Goal: Navigation & Orientation: Find specific page/section

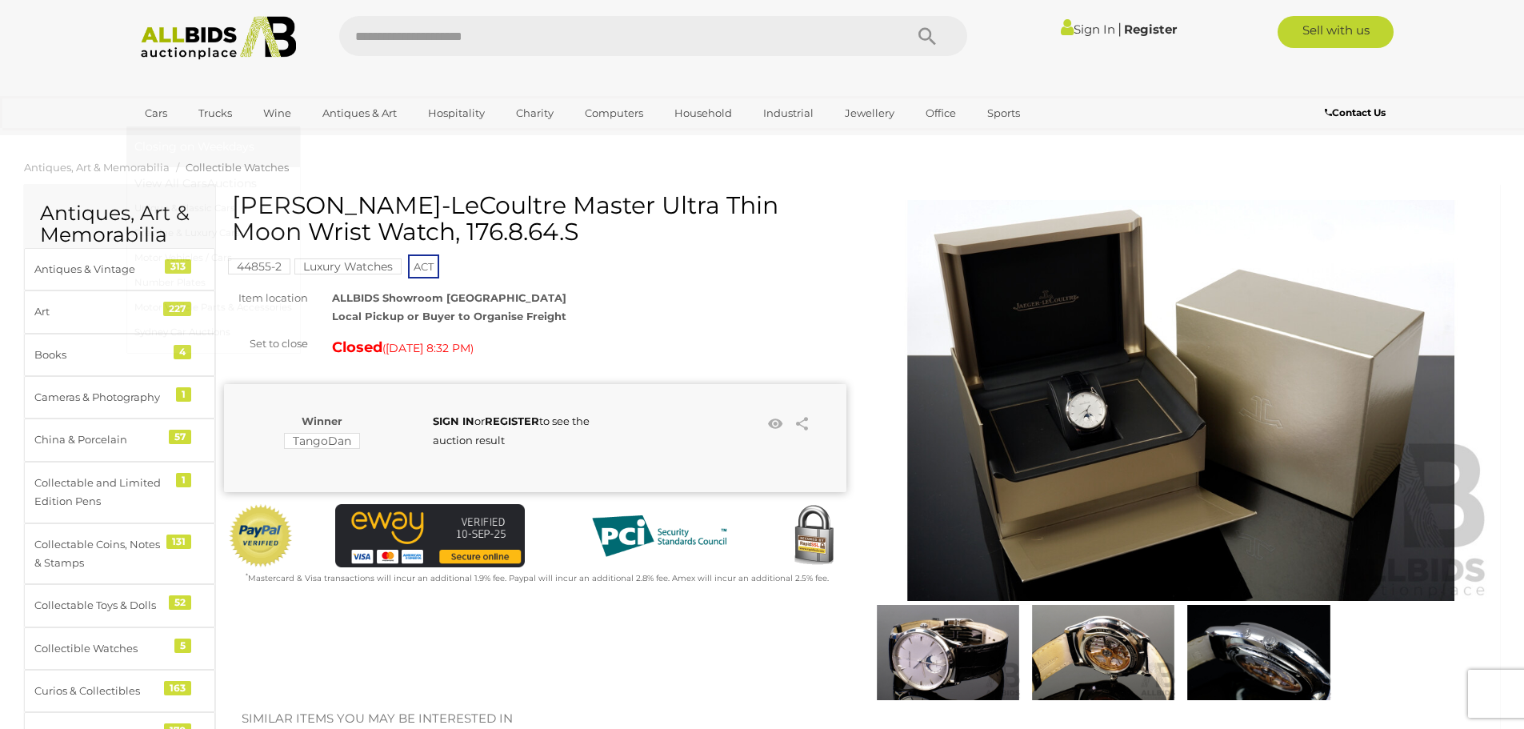
click at [156, 112] on link "Cars" at bounding box center [155, 113] width 43 height 26
click at [178, 184] on link "View All Cars Auctions" at bounding box center [213, 183] width 158 height 25
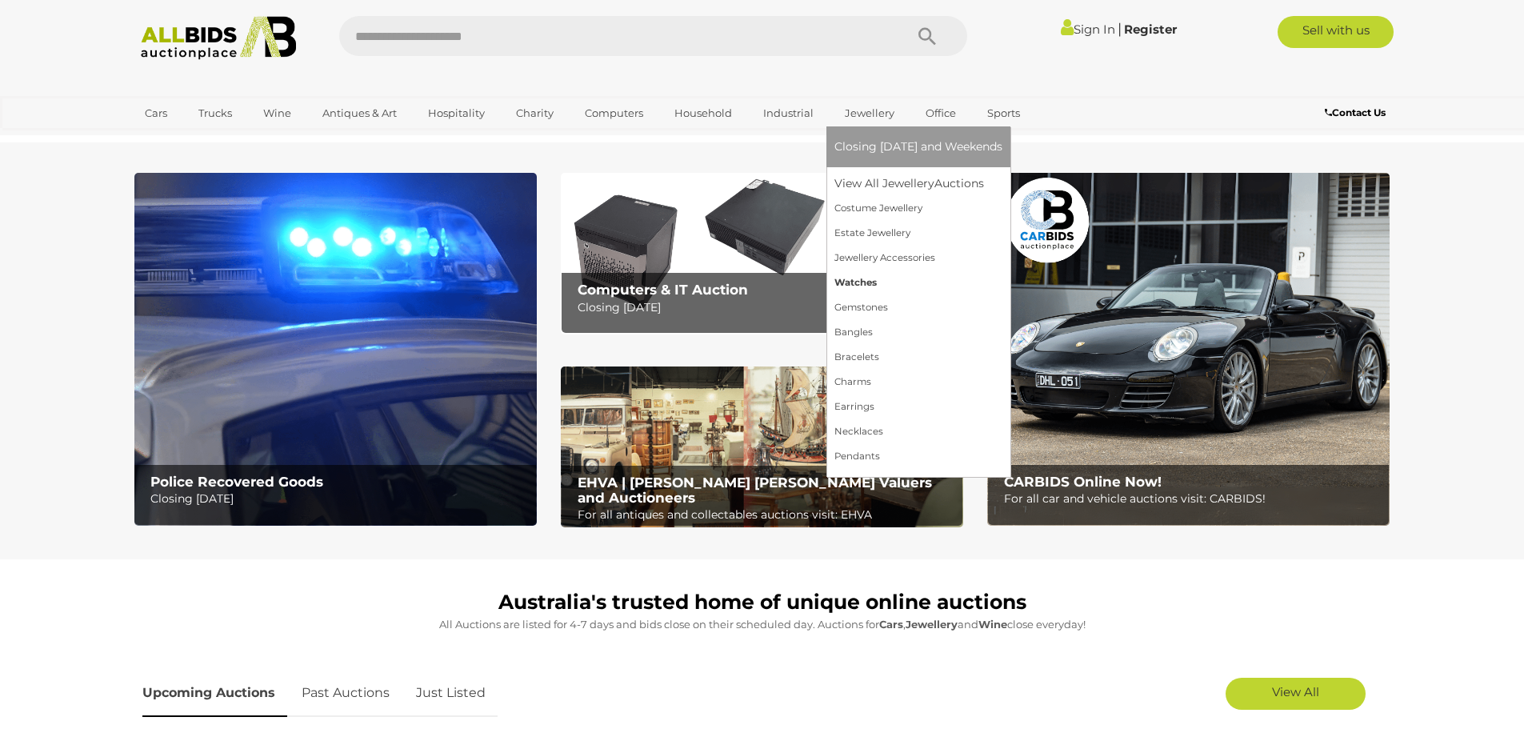
click at [863, 279] on link "Watches" at bounding box center [919, 282] width 168 height 25
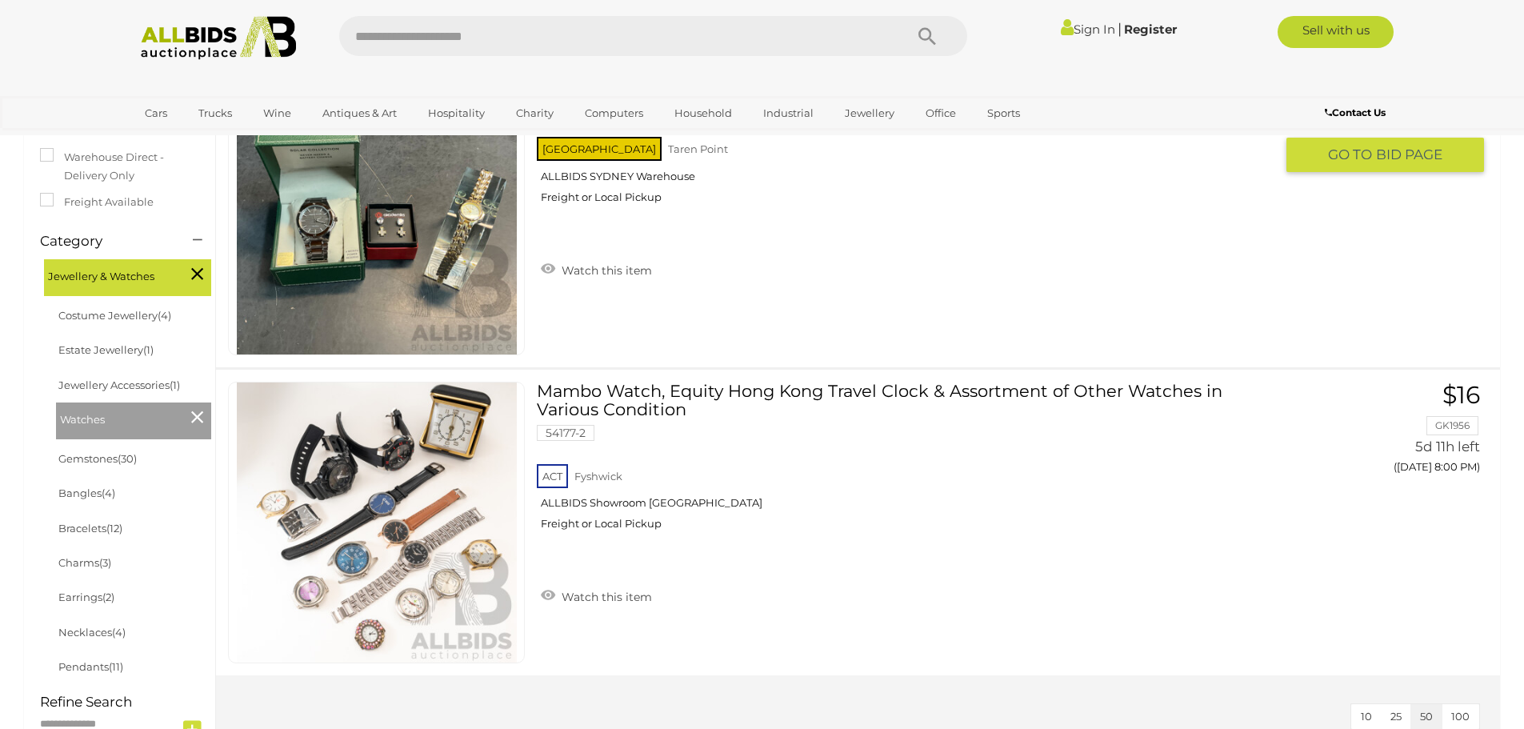
scroll to position [80, 0]
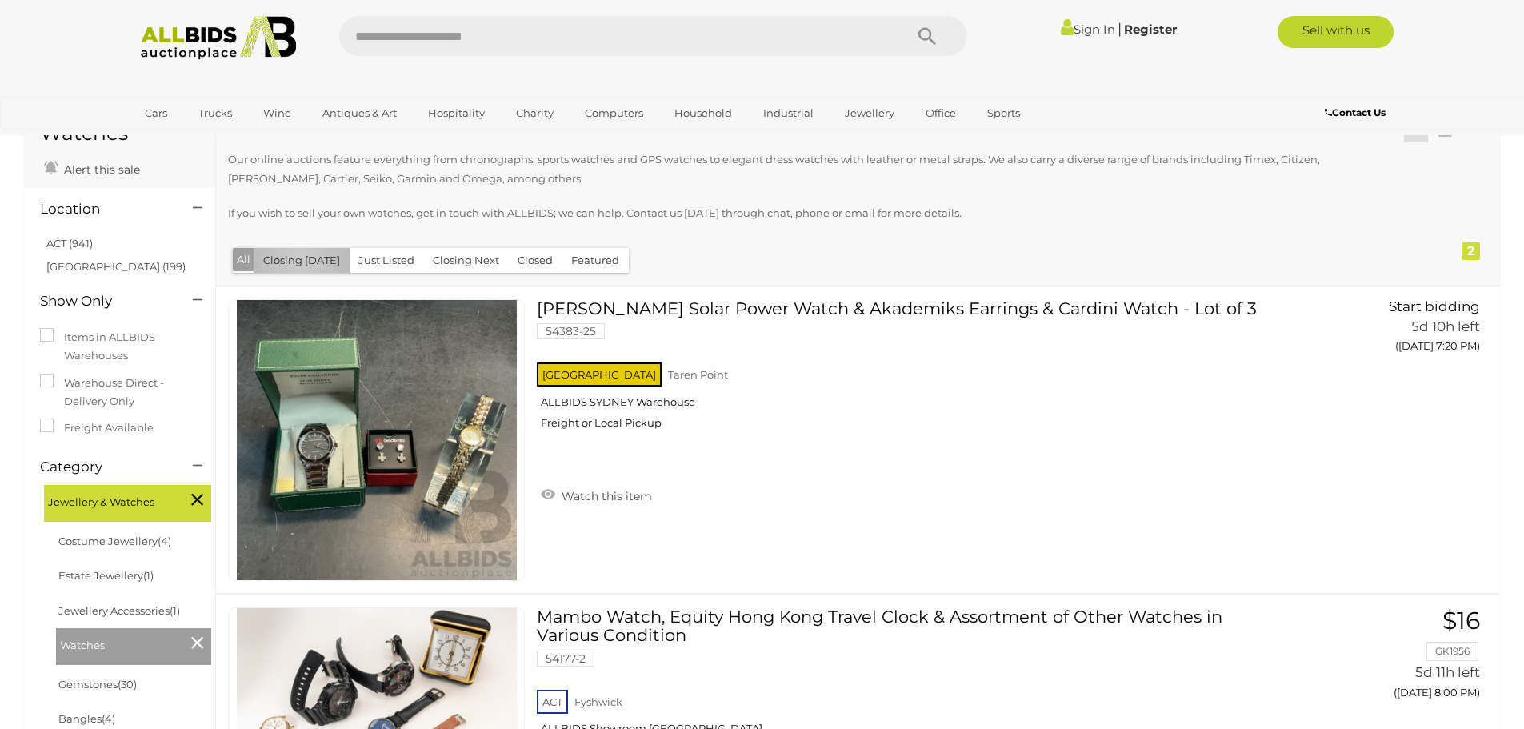
click at [299, 258] on button "Closing [DATE]" at bounding box center [302, 260] width 96 height 25
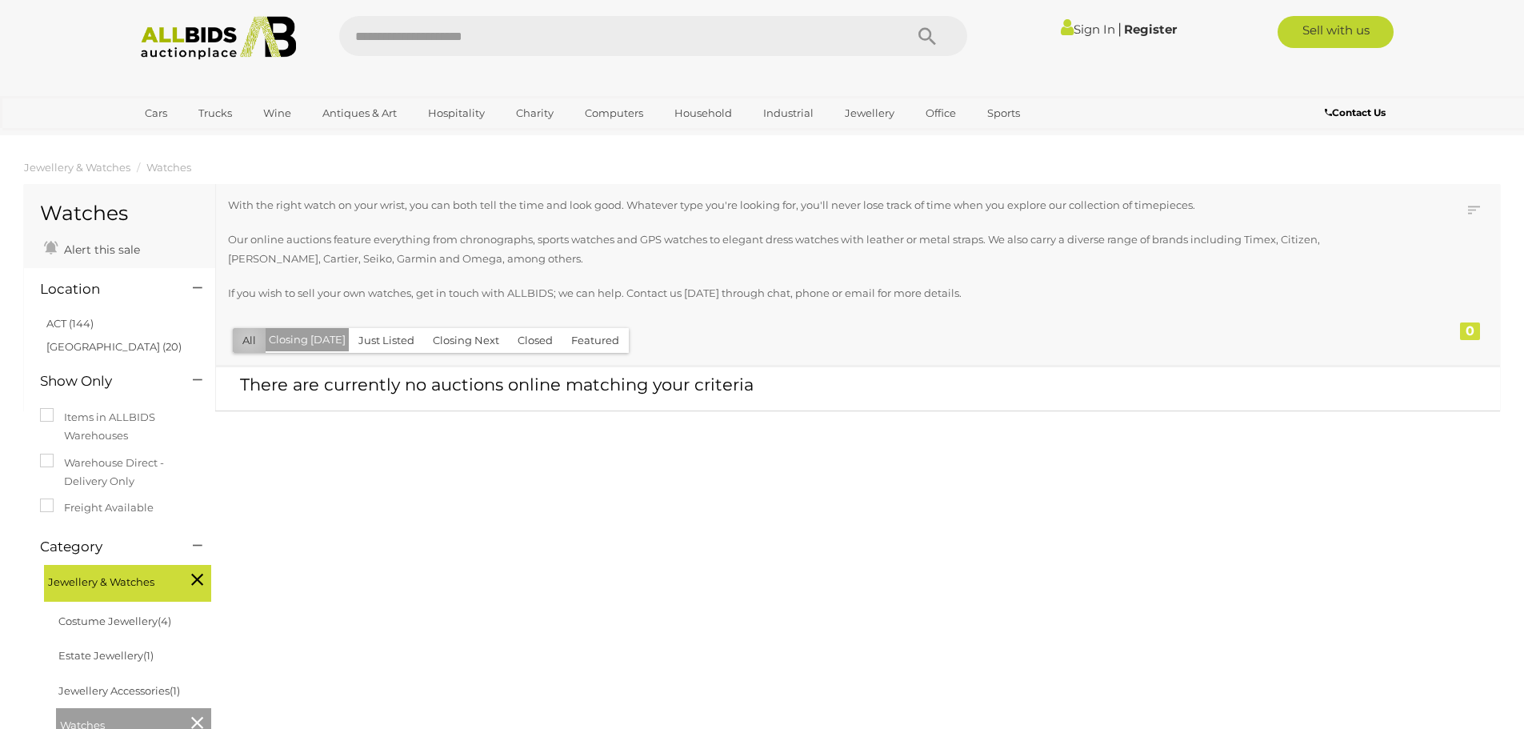
click at [249, 339] on button "All" at bounding box center [249, 340] width 33 height 25
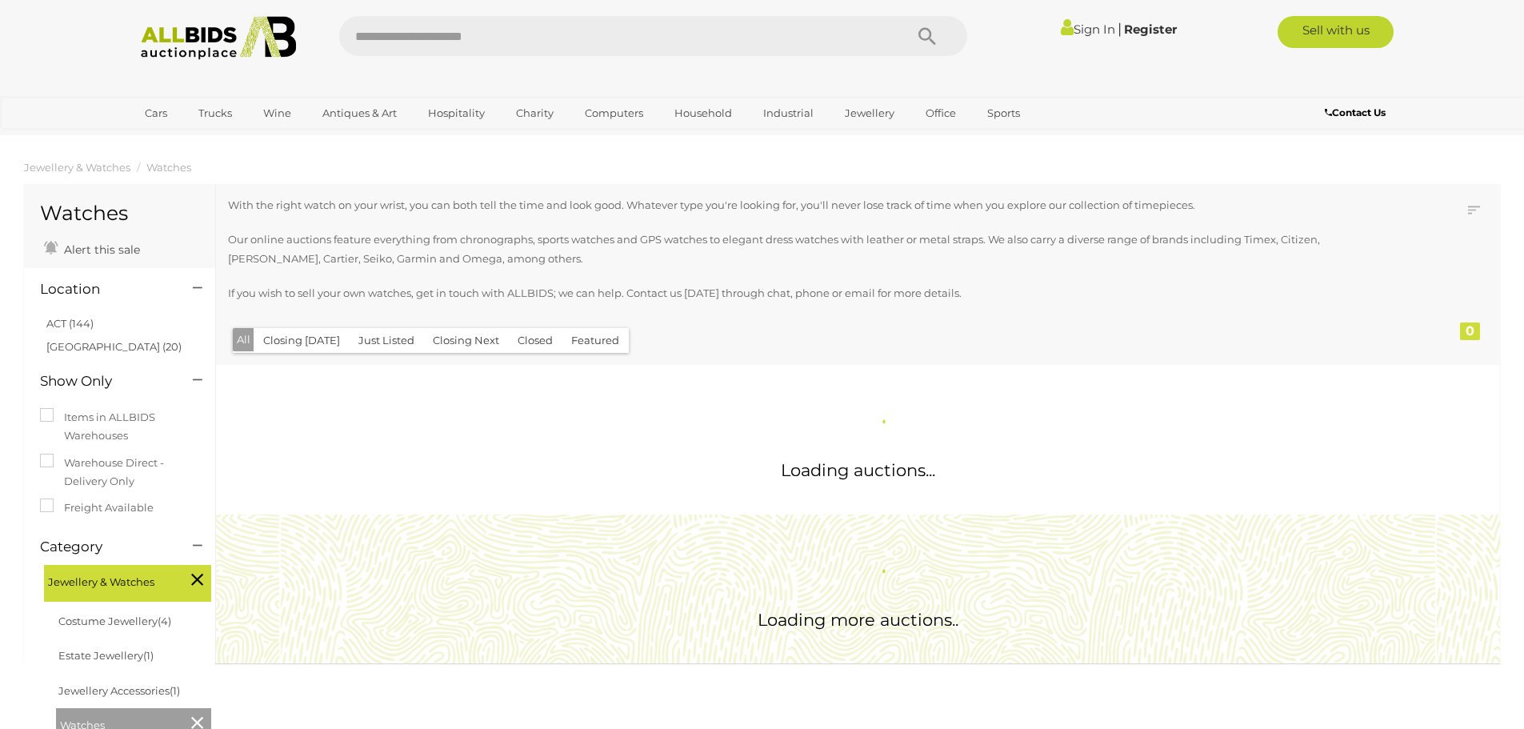
click at [382, 338] on button "Just Listed" at bounding box center [386, 340] width 75 height 25
click at [461, 345] on button "Closing Next" at bounding box center [466, 340] width 86 height 25
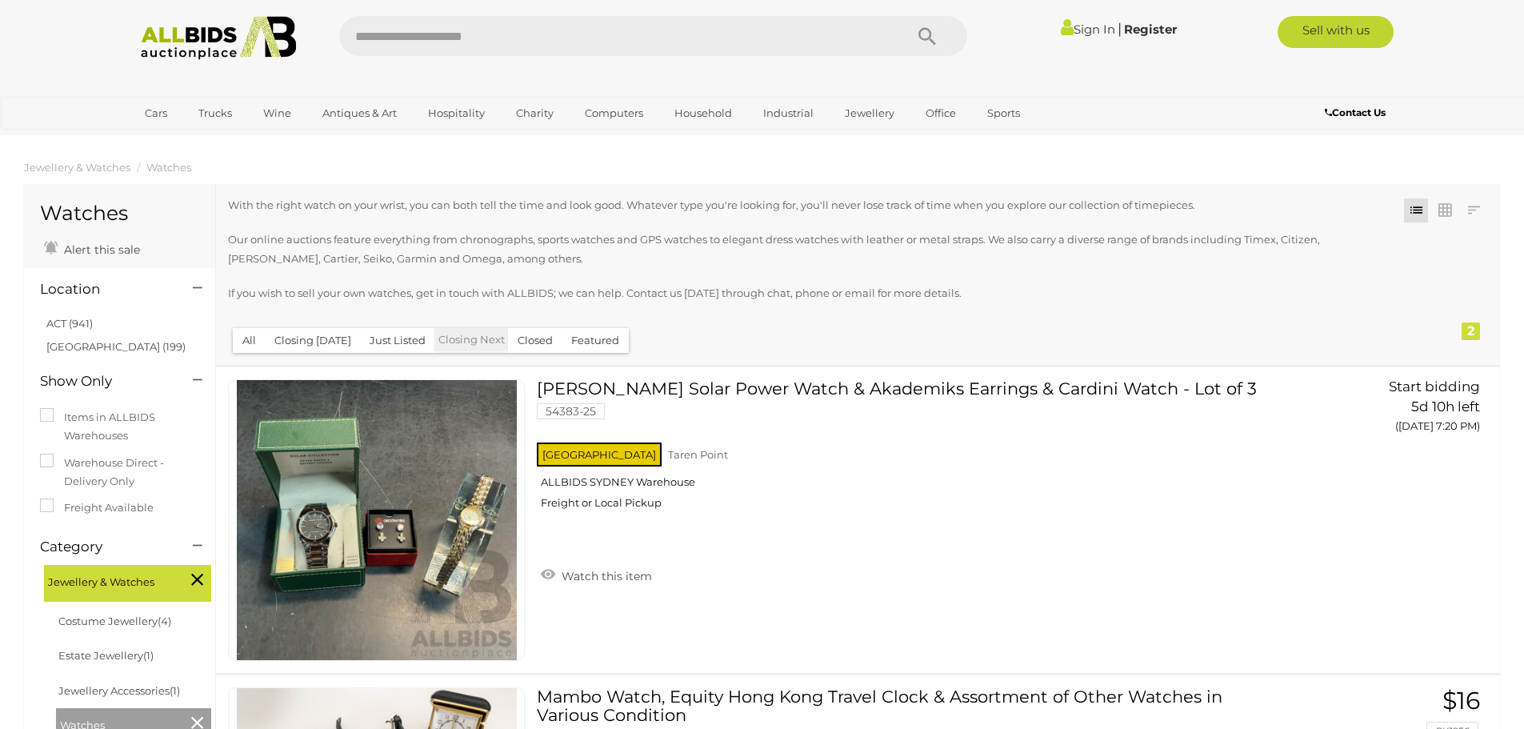
click at [546, 339] on button "Closed" at bounding box center [535, 340] width 54 height 25
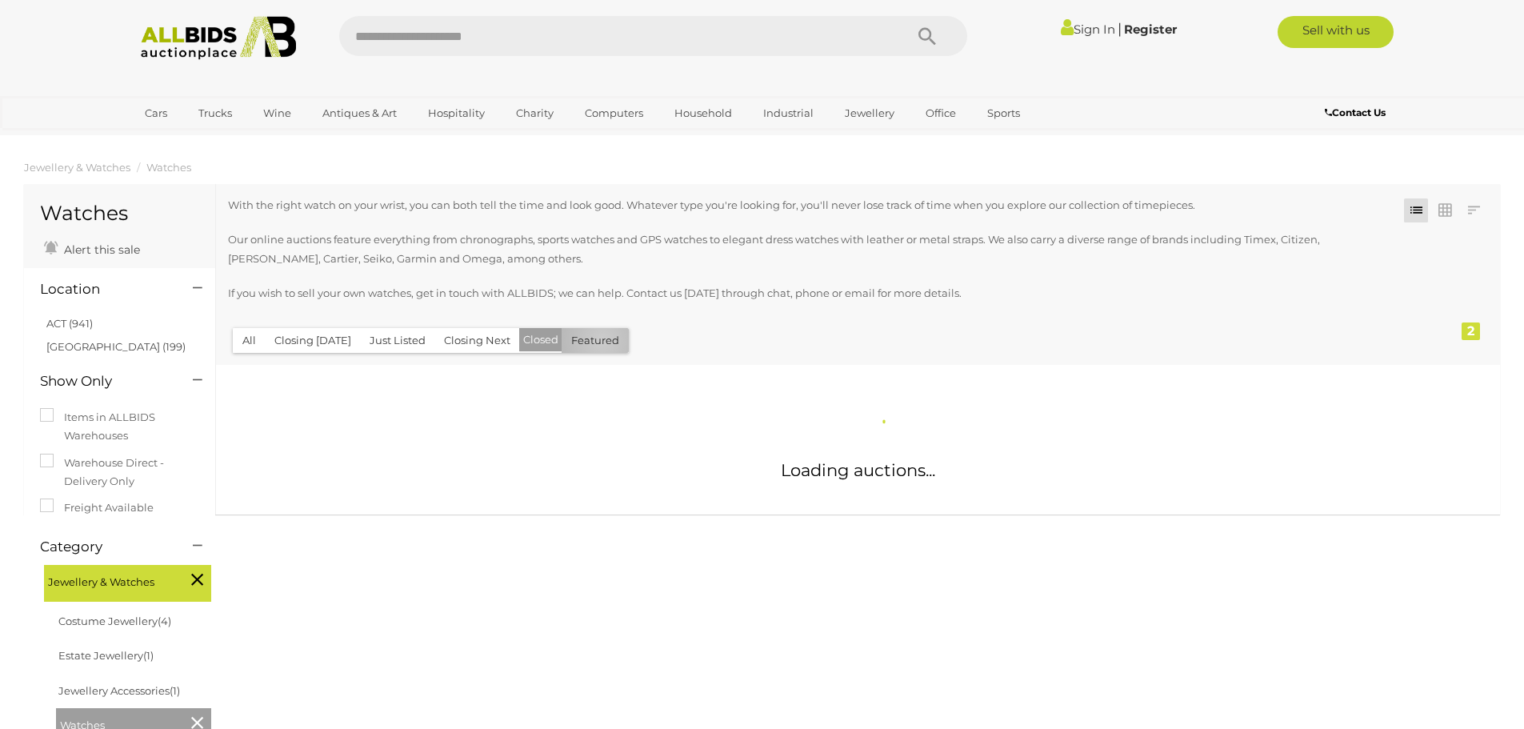
drag, startPoint x: 596, startPoint y: 340, endPoint x: 403, endPoint y: 359, distance: 193.8
click at [596, 341] on button "Featured" at bounding box center [595, 340] width 67 height 25
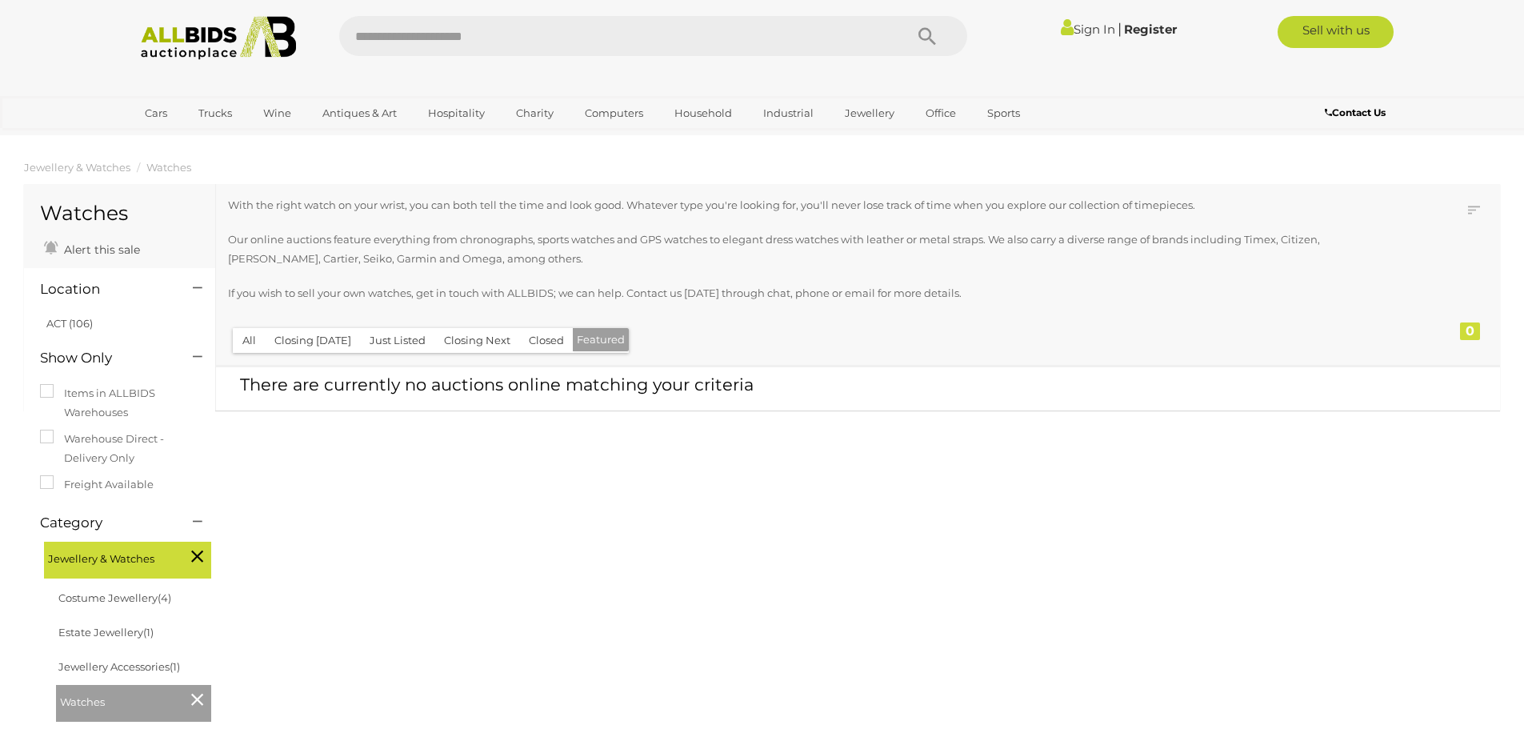
click at [253, 338] on button "All" at bounding box center [249, 340] width 33 height 25
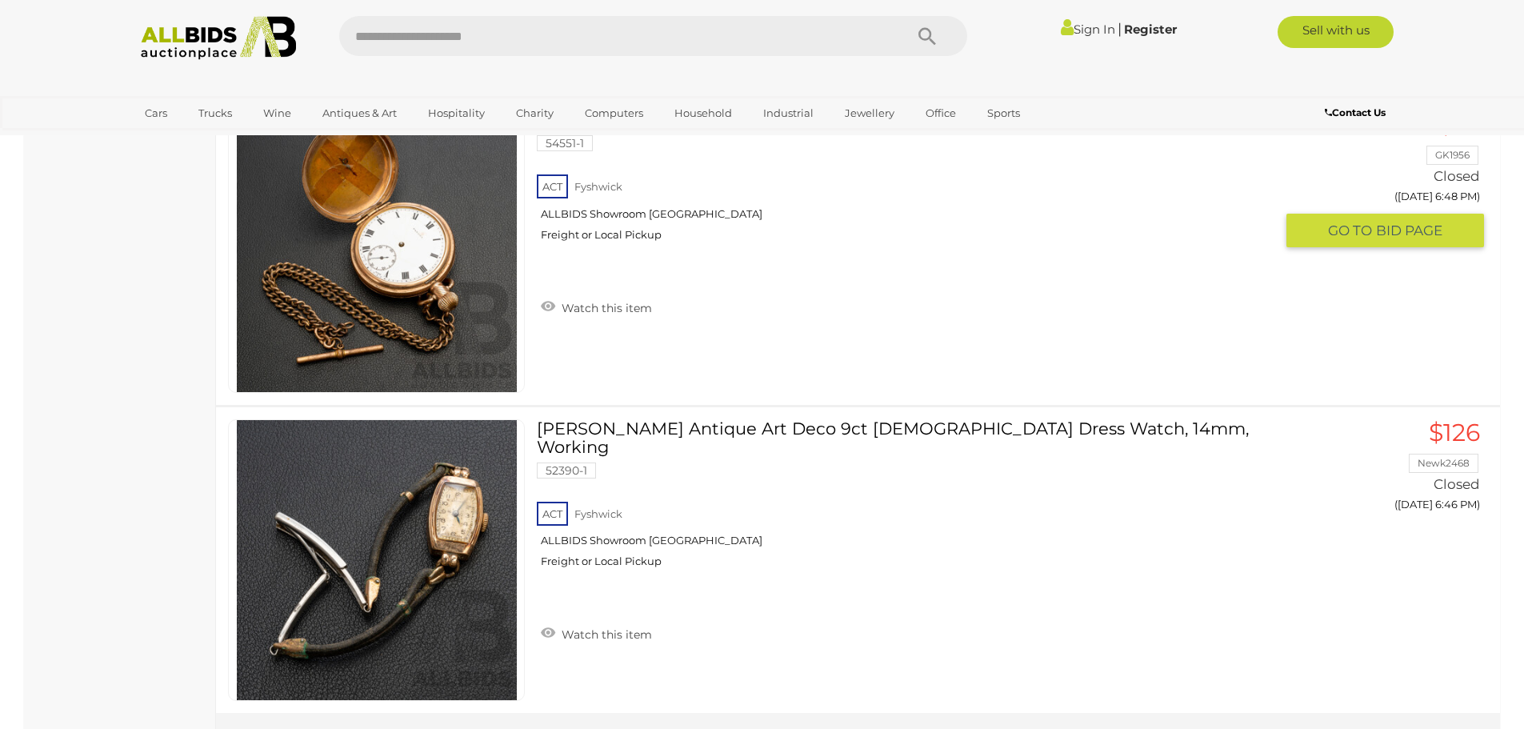
scroll to position [15444, 0]
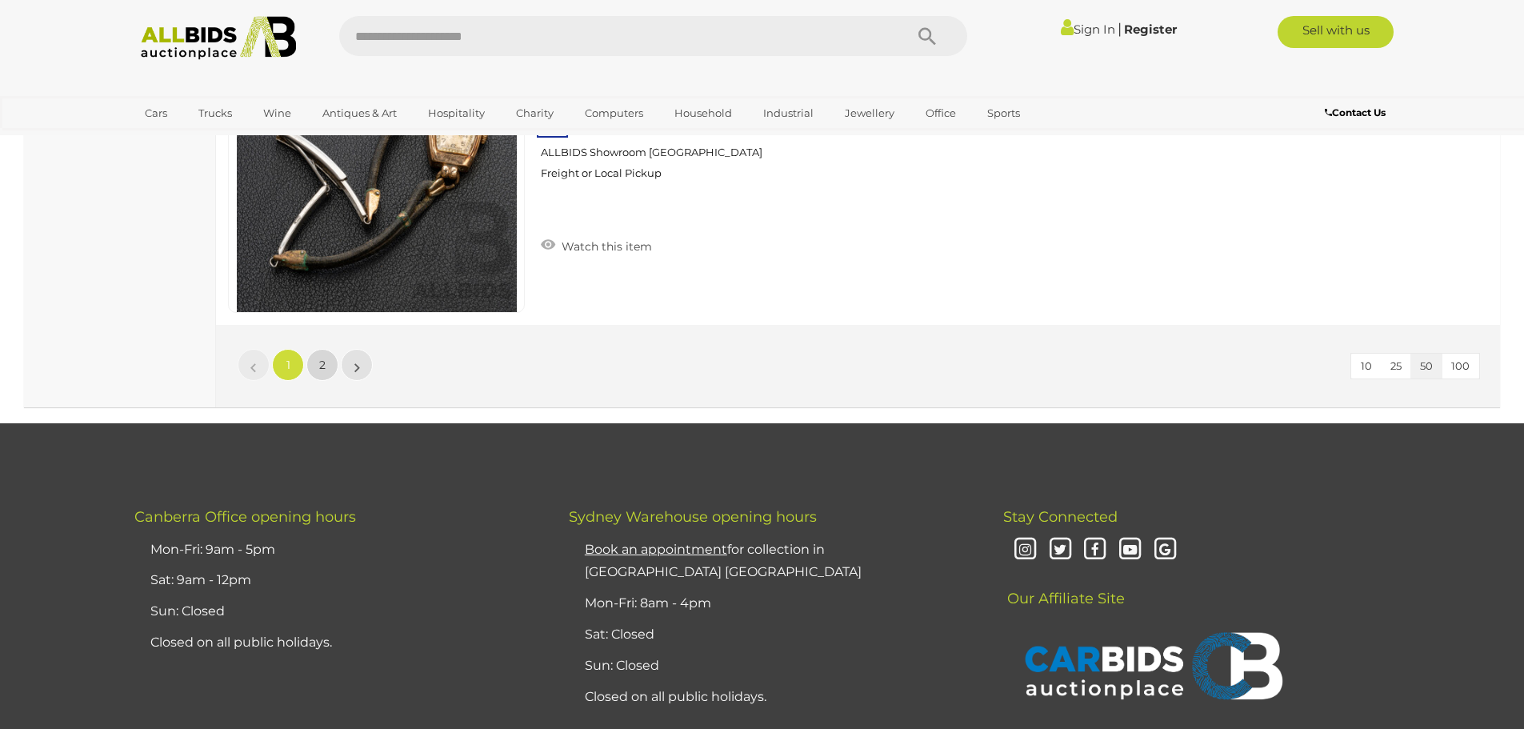
click at [330, 367] on link "2" at bounding box center [322, 365] width 32 height 32
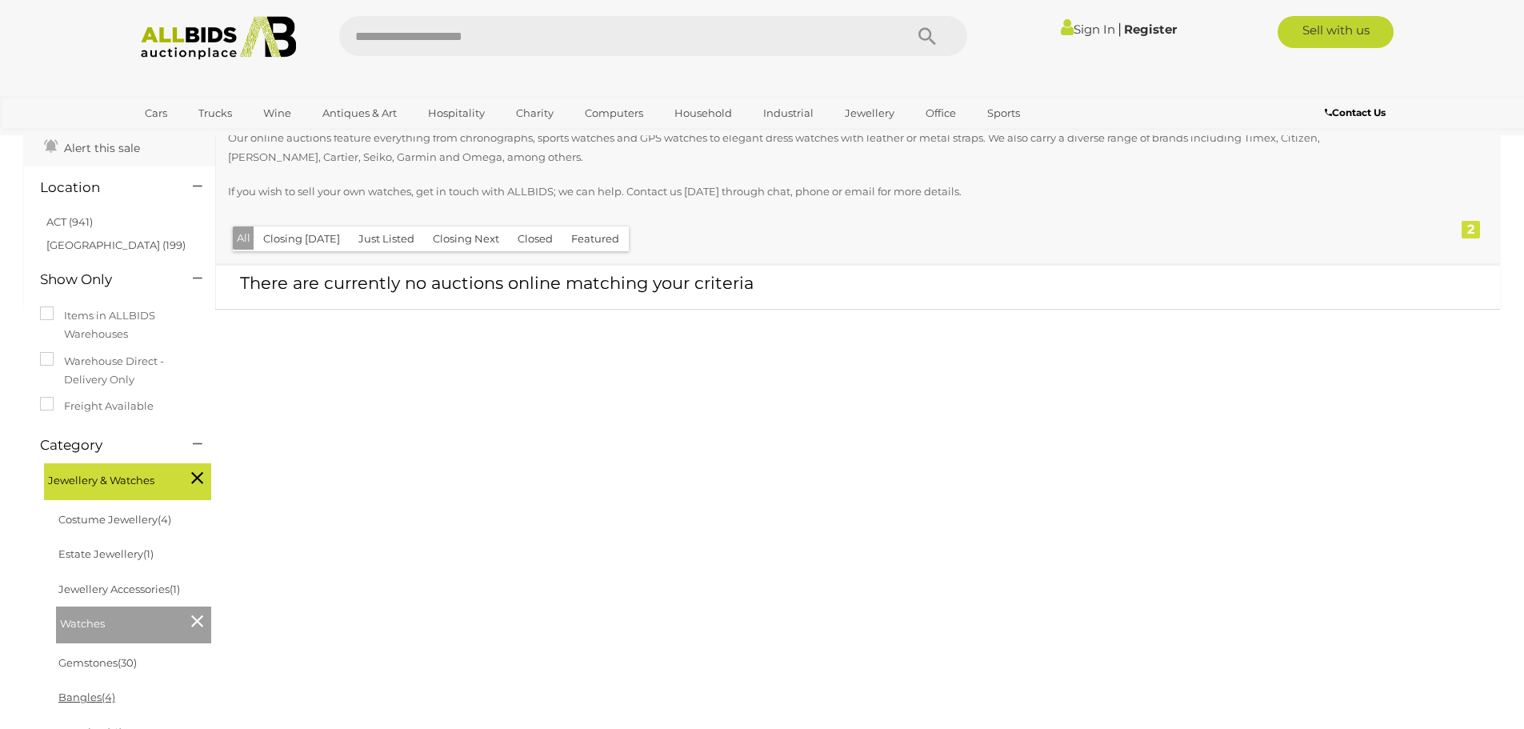
scroll to position [160, 0]
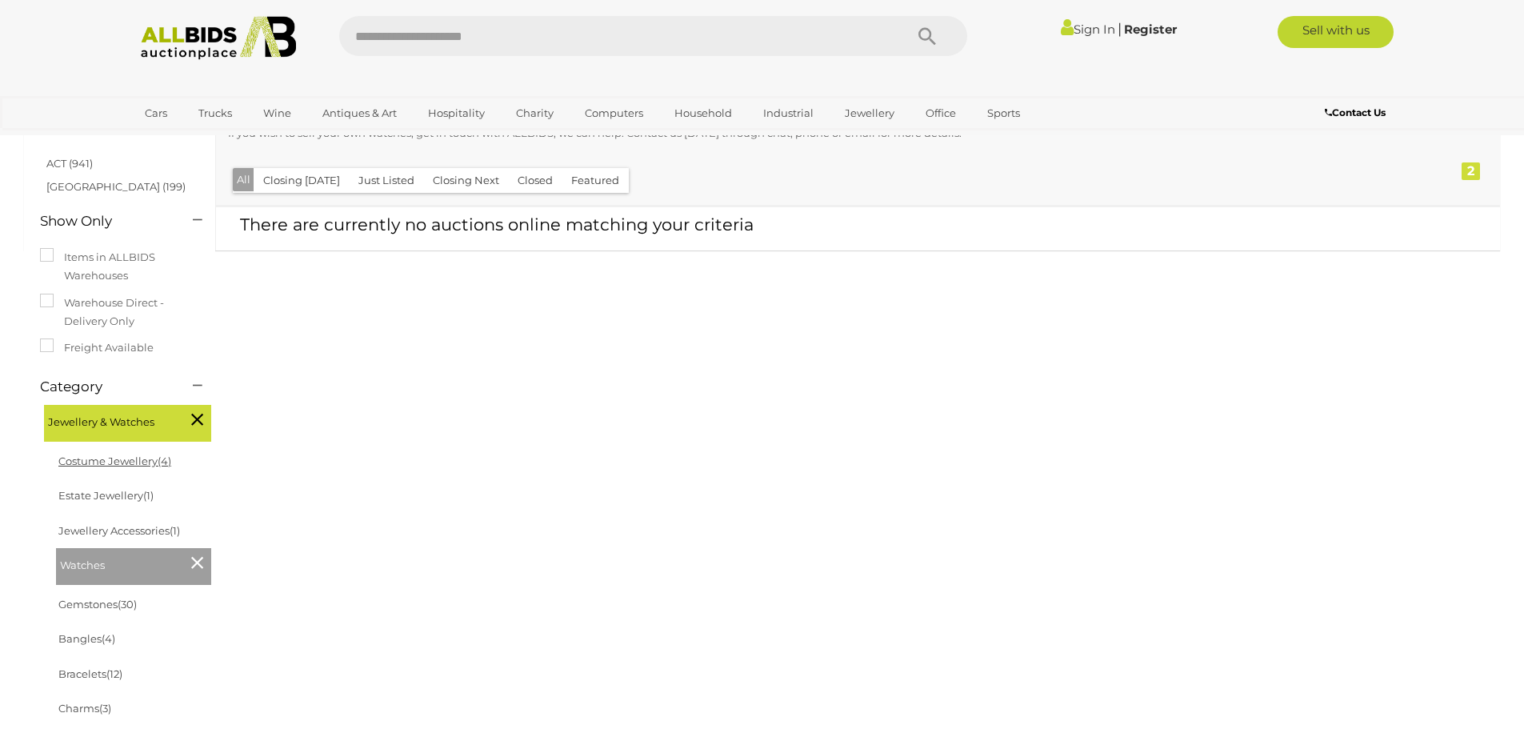
click at [94, 457] on link "Costume Jewellery (4)" at bounding box center [114, 461] width 113 height 13
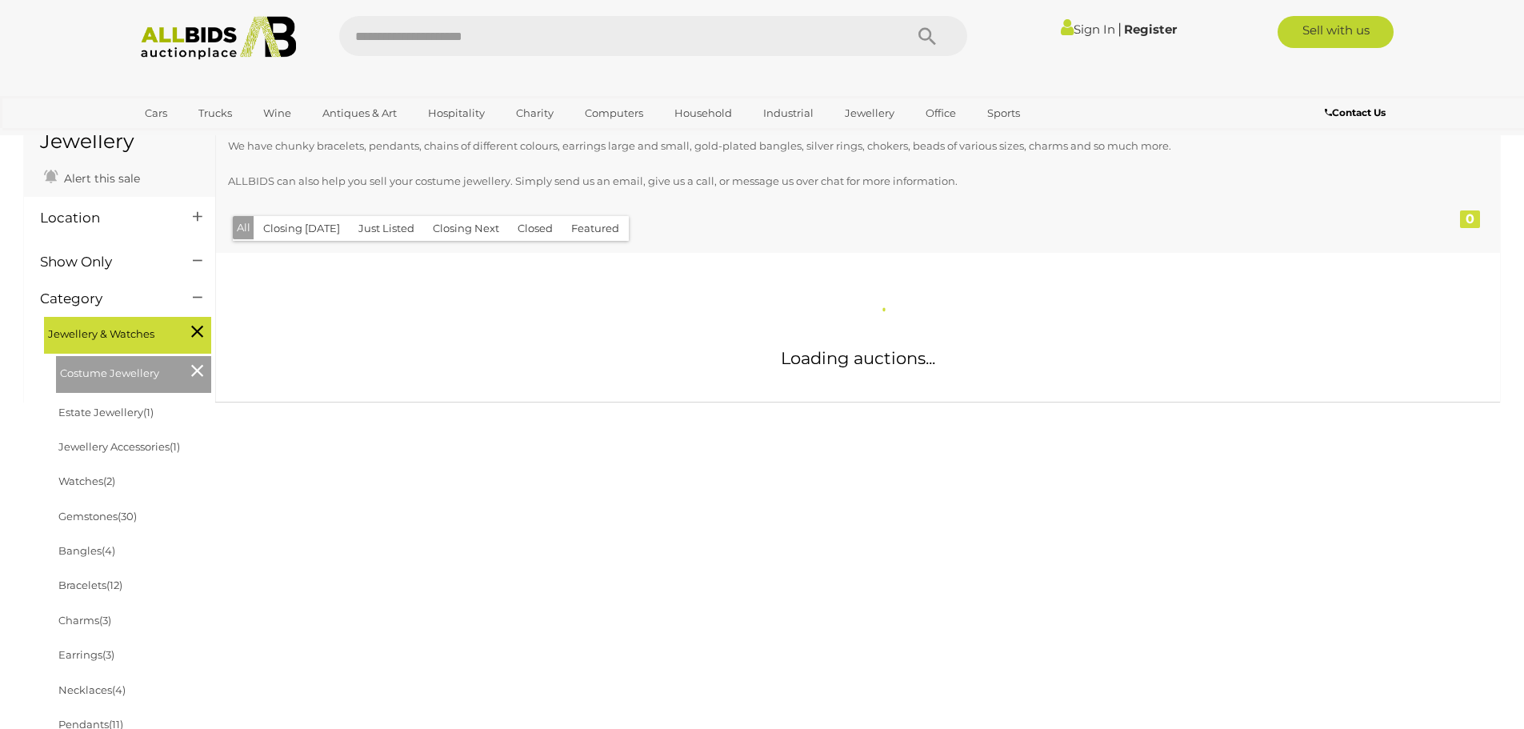
scroll to position [240, 0]
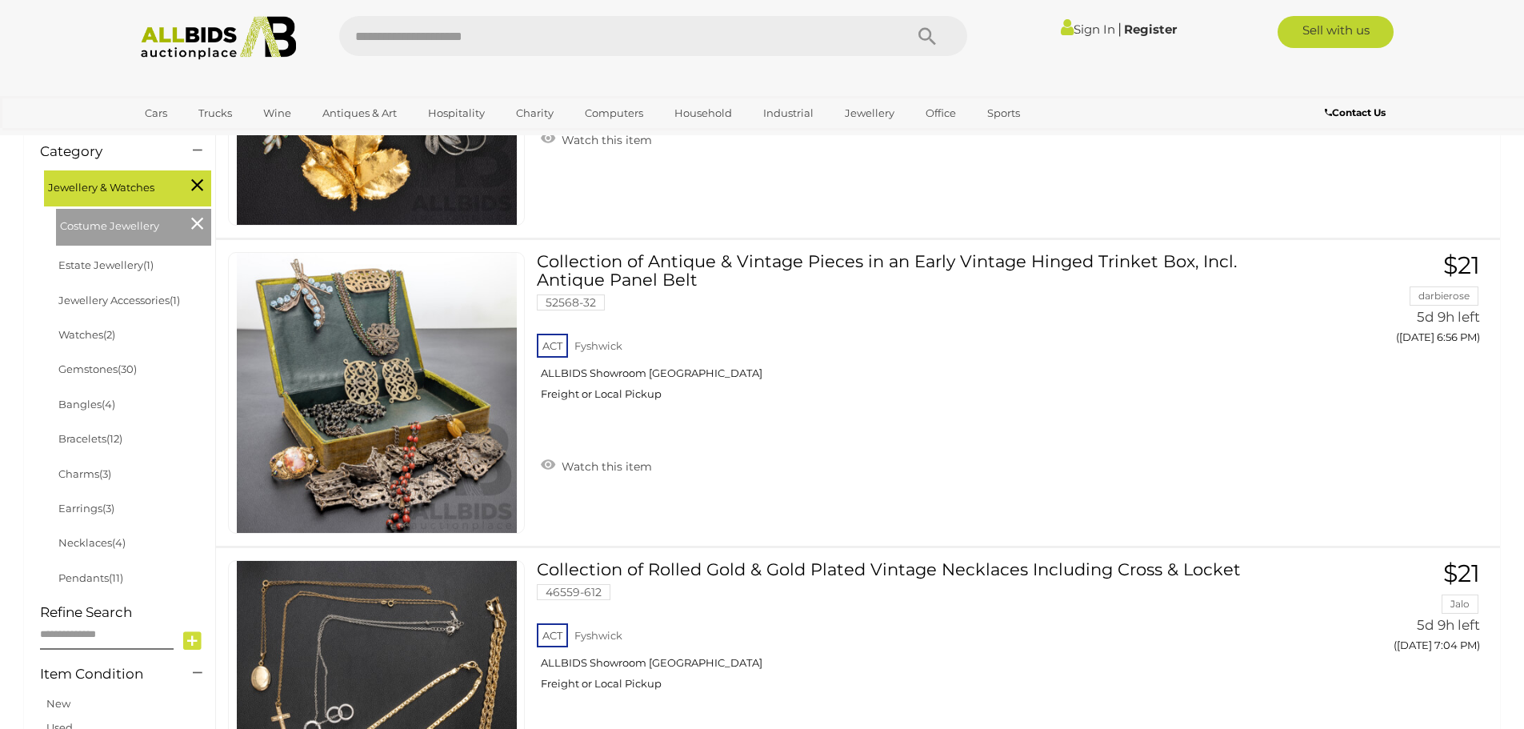
scroll to position [400, 0]
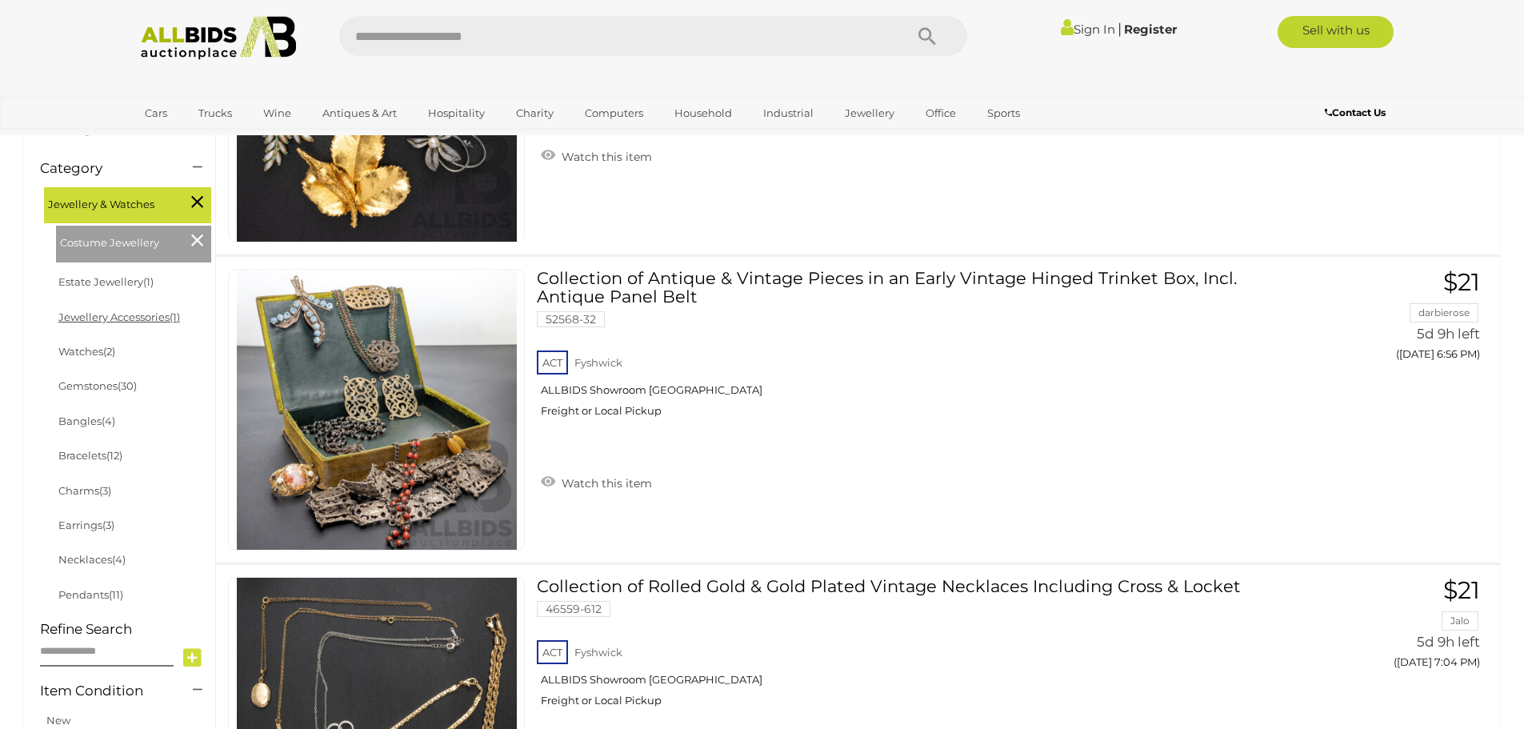
click at [86, 321] on link "Jewellery Accessories (1)" at bounding box center [119, 316] width 122 height 13
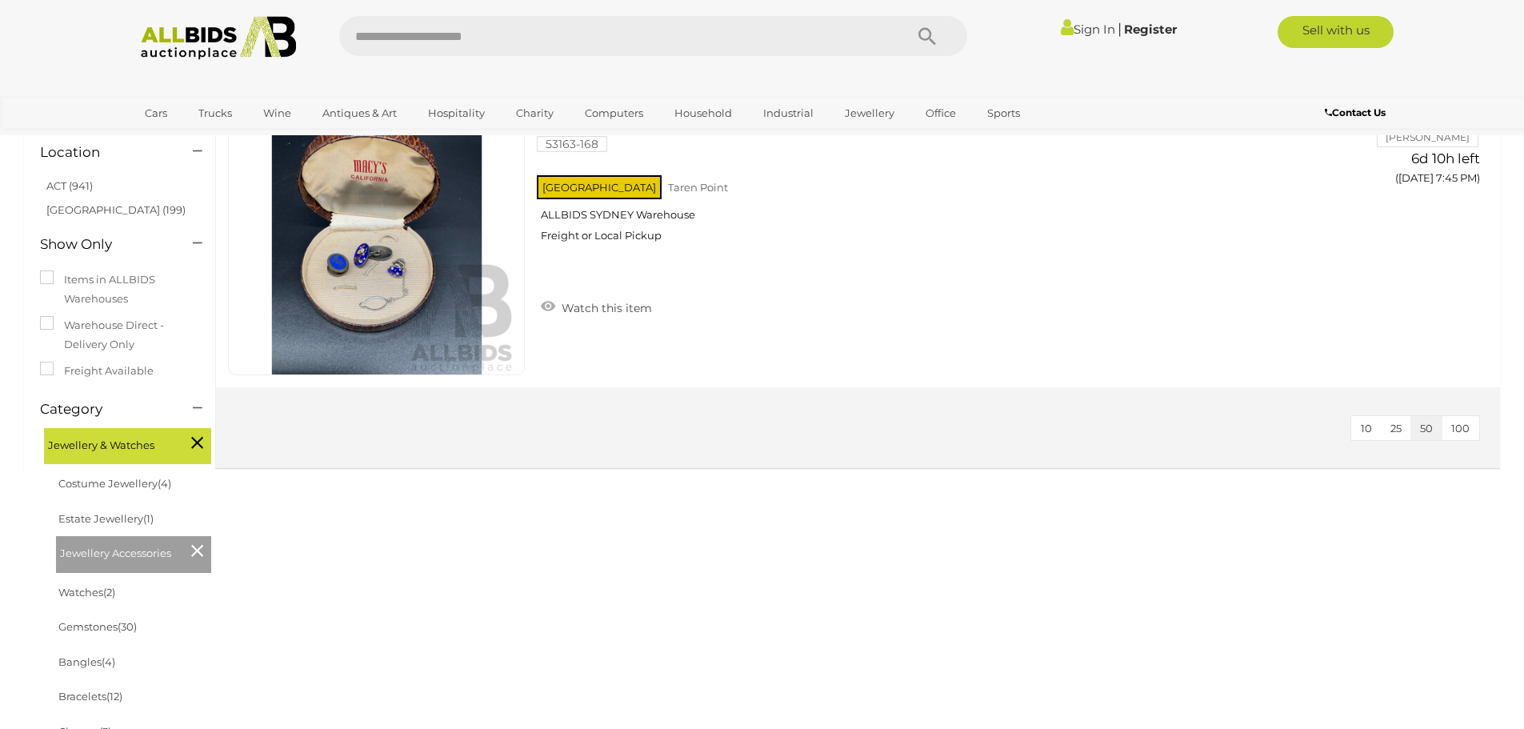
scroll to position [160, 0]
click at [82, 515] on link "Estate Jewellery (1)" at bounding box center [105, 517] width 95 height 13
